Goal: Task Accomplishment & Management: Manage account settings

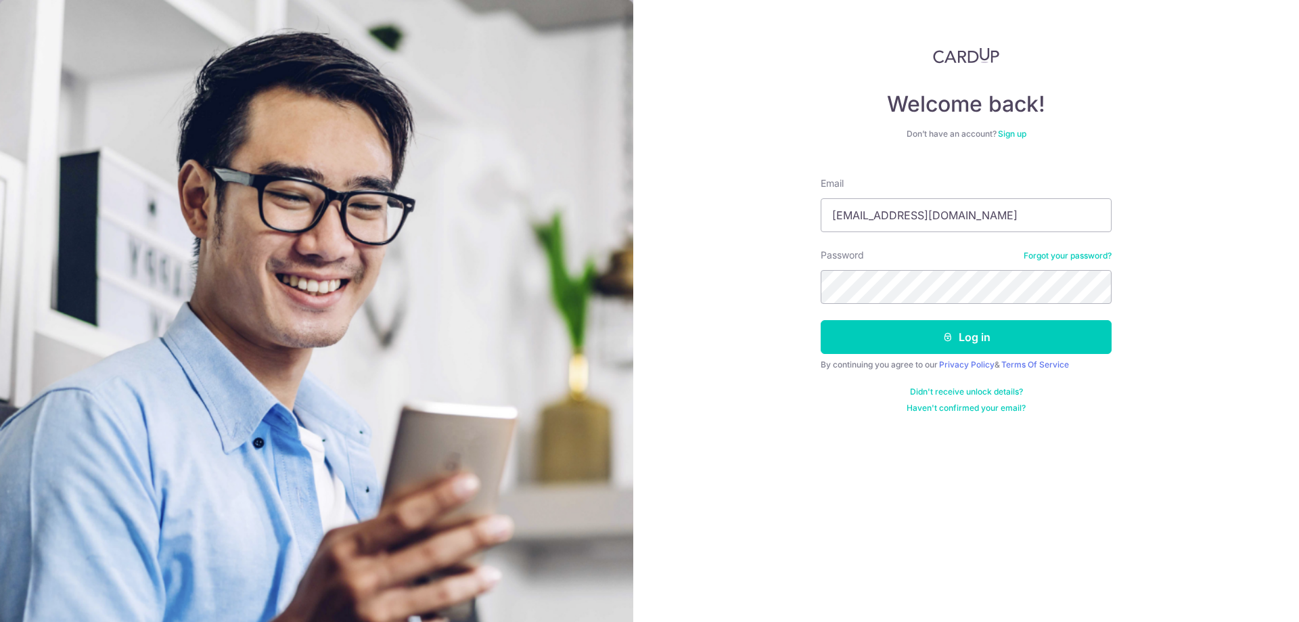
type input "[EMAIL_ADDRESS][DOMAIN_NAME]"
click at [821, 320] on button "Log in" at bounding box center [966, 337] width 291 height 34
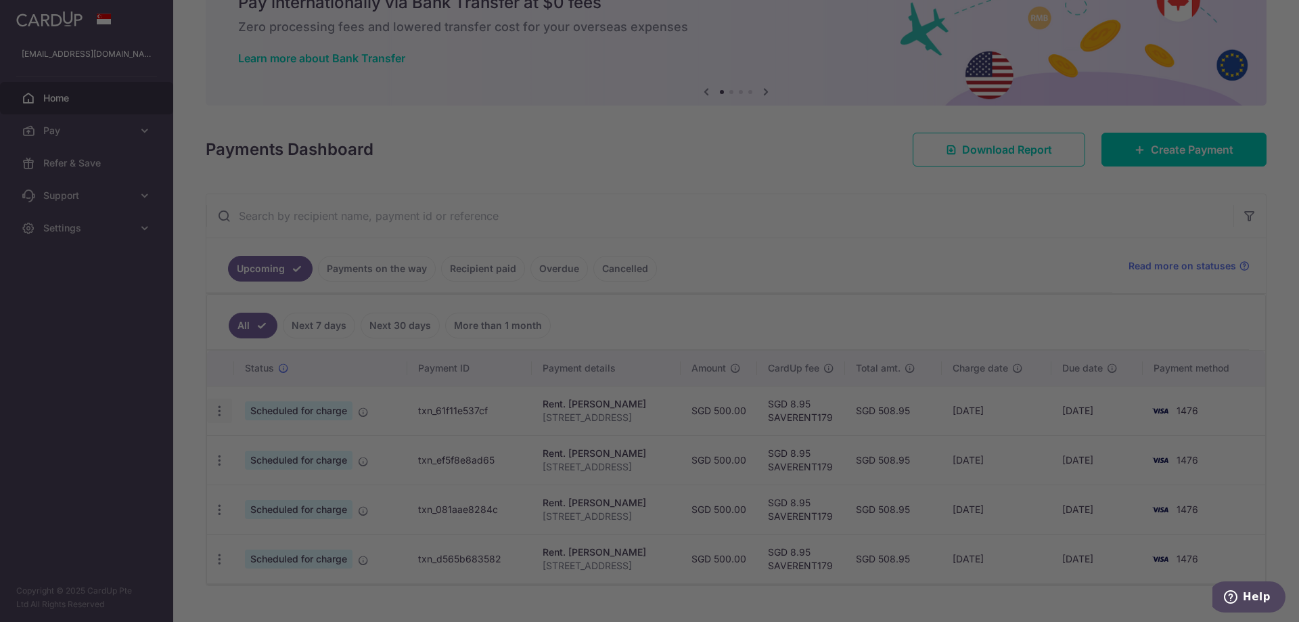
click at [225, 412] on div at bounding box center [656, 314] width 1312 height 628
click at [274, 426] on div at bounding box center [656, 314] width 1312 height 628
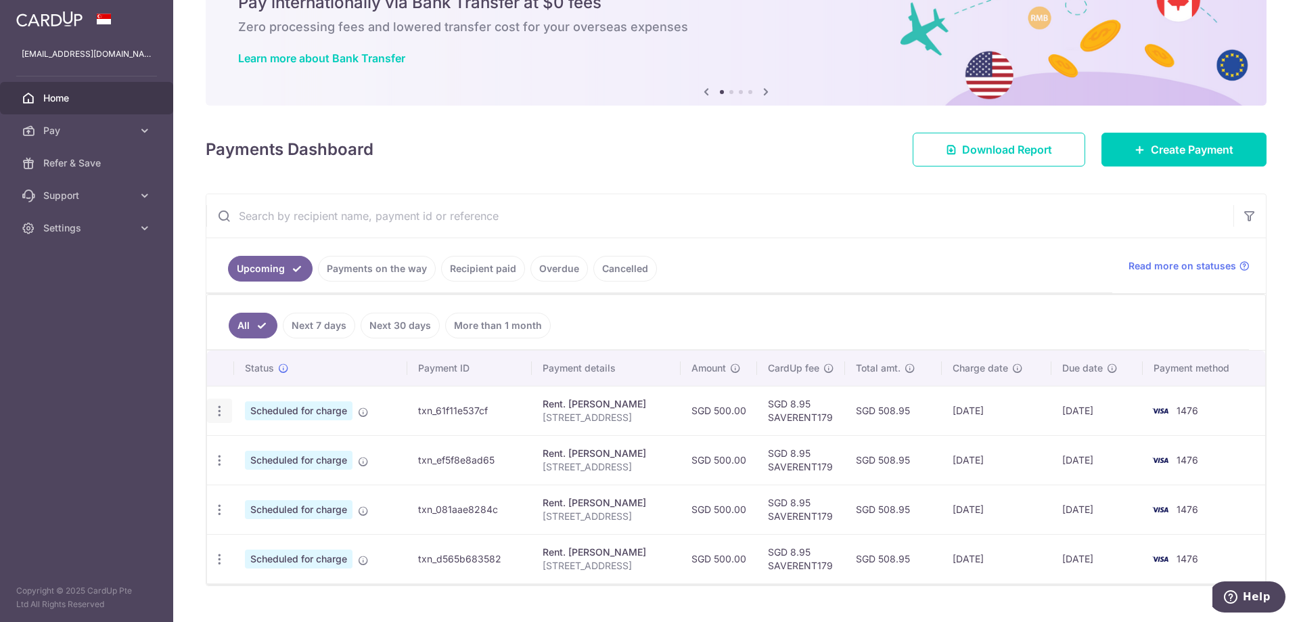
click at [216, 411] on icon "button" at bounding box center [219, 411] width 14 height 14
click at [274, 475] on span "Cancel payment" at bounding box center [291, 481] width 91 height 16
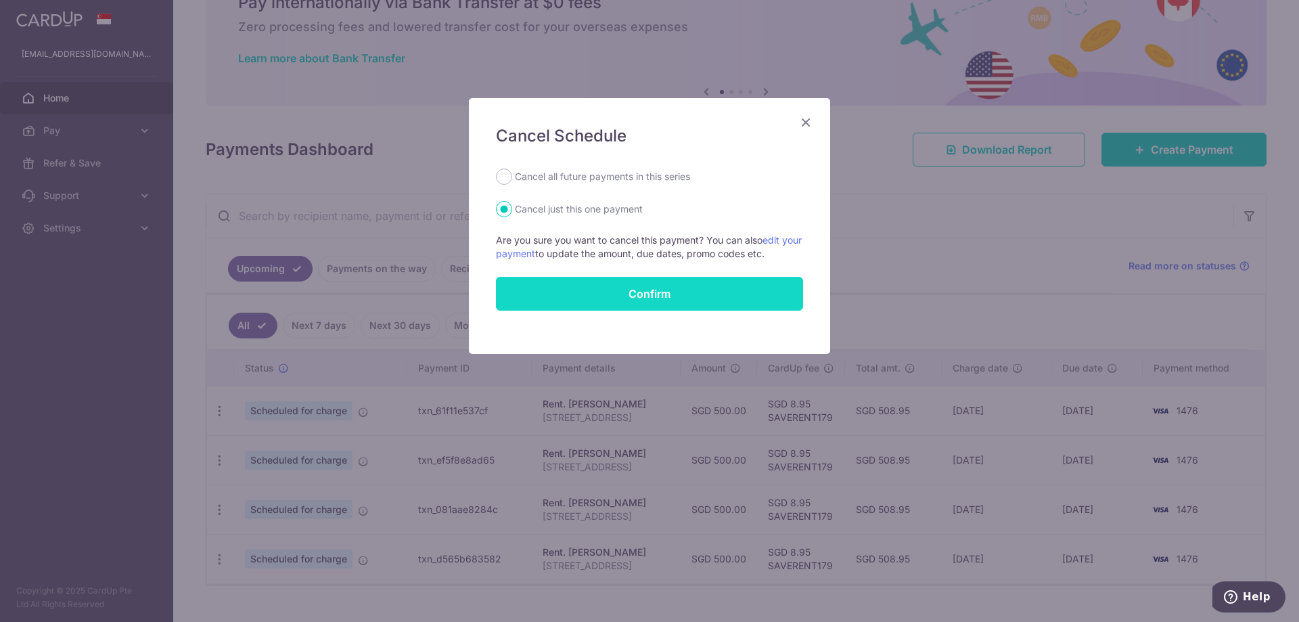
click at [610, 288] on button "Confirm" at bounding box center [649, 294] width 307 height 34
